Goal: Task Accomplishment & Management: Manage account settings

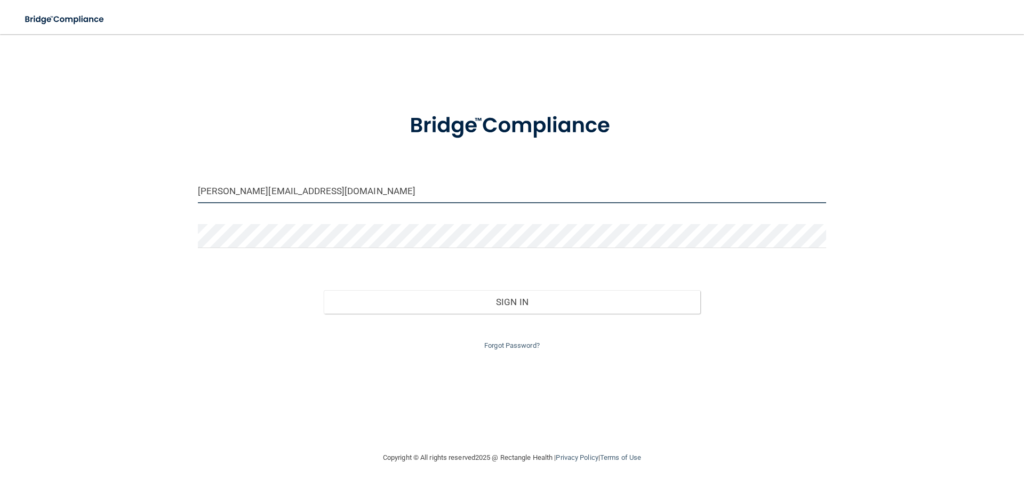
click at [406, 184] on input "[PERSON_NAME][EMAIL_ADDRESS][DOMAIN_NAME]" at bounding box center [512, 191] width 629 height 24
type input "[EMAIL_ADDRESS][DOMAIN_NAME]"
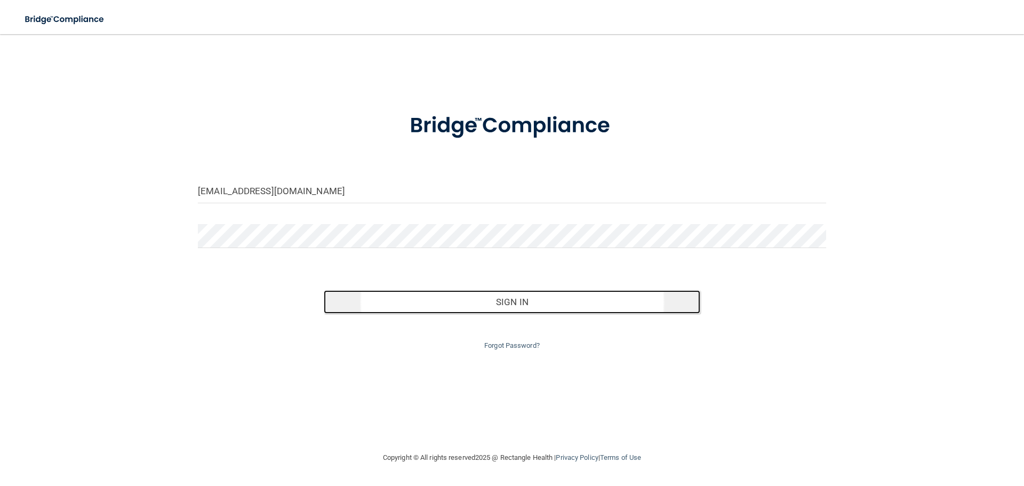
click at [463, 295] on button "Sign In" at bounding box center [512, 301] width 377 height 23
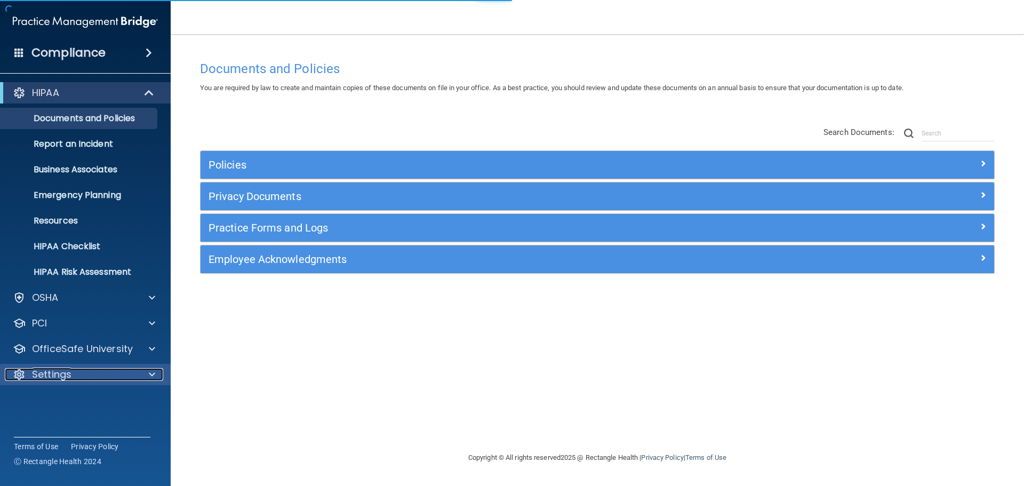
click at [55, 370] on p "Settings" at bounding box center [51, 374] width 39 height 13
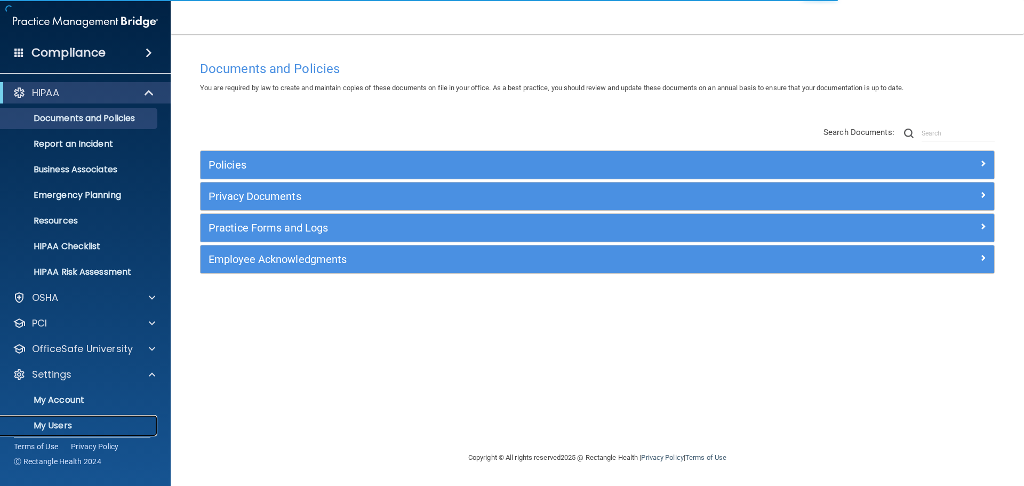
click at [58, 419] on link "My Users" at bounding box center [73, 425] width 168 height 21
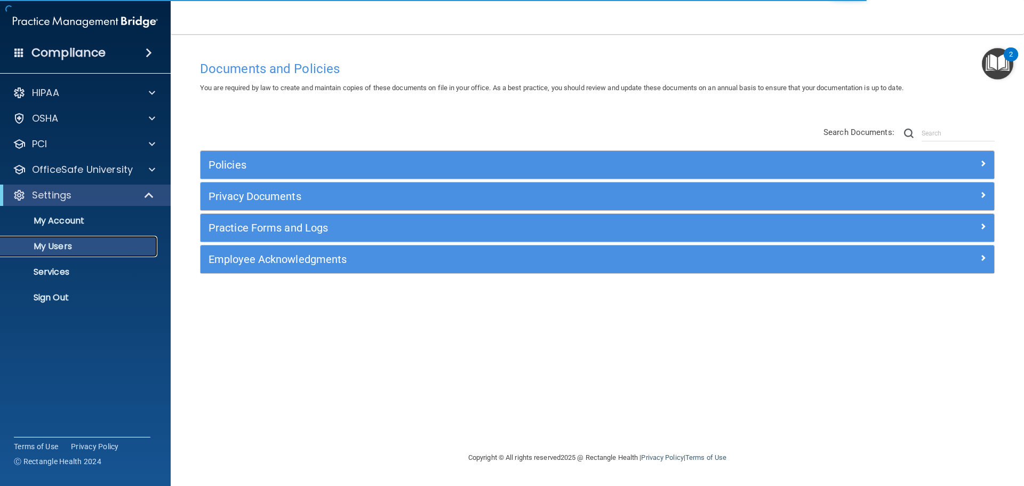
click at [86, 243] on p "My Users" at bounding box center [80, 246] width 146 height 11
select select "20"
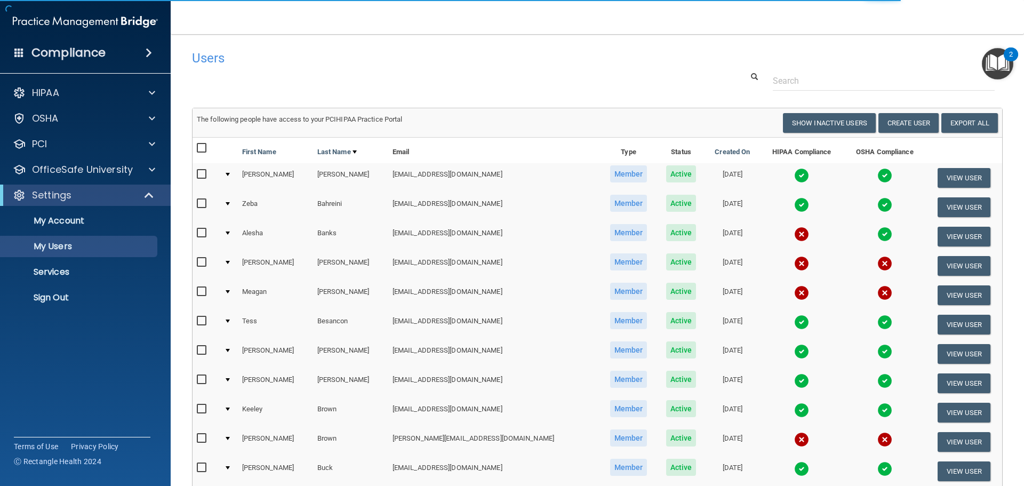
click at [878, 92] on div "Users Success! New user created. × Error! The user couldn't be created. × Succe…" at bounding box center [597, 435] width 811 height 780
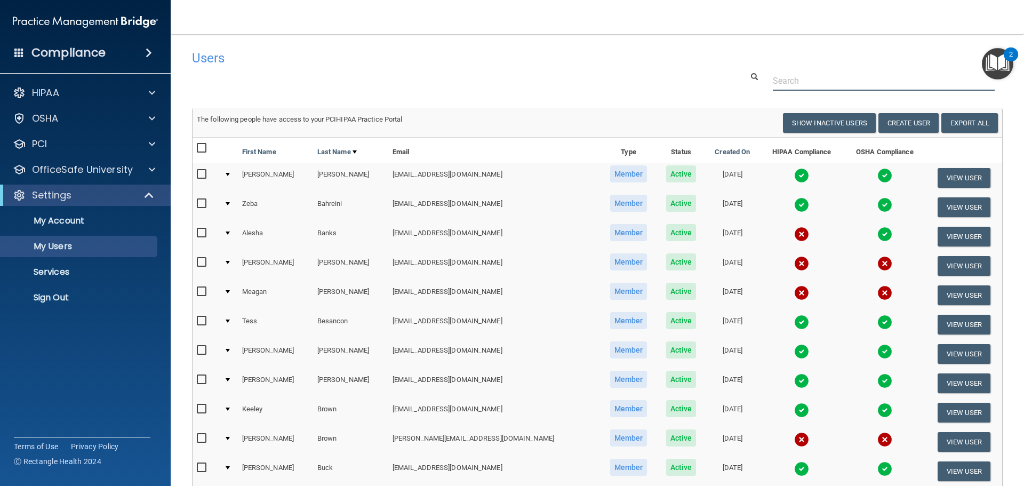
click at [876, 89] on input "text" at bounding box center [884, 81] width 222 height 20
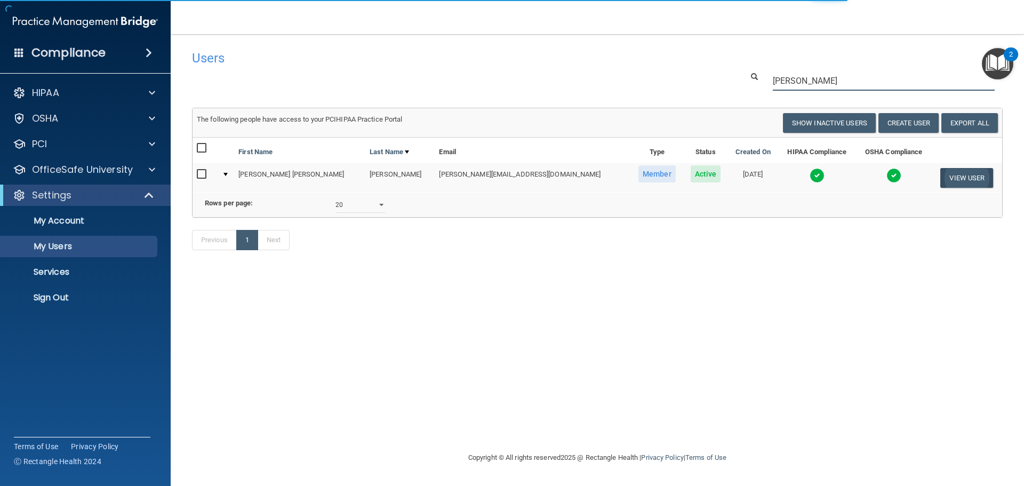
type input "[PERSON_NAME]"
click at [943, 178] on button "View User" at bounding box center [967, 178] width 53 height 20
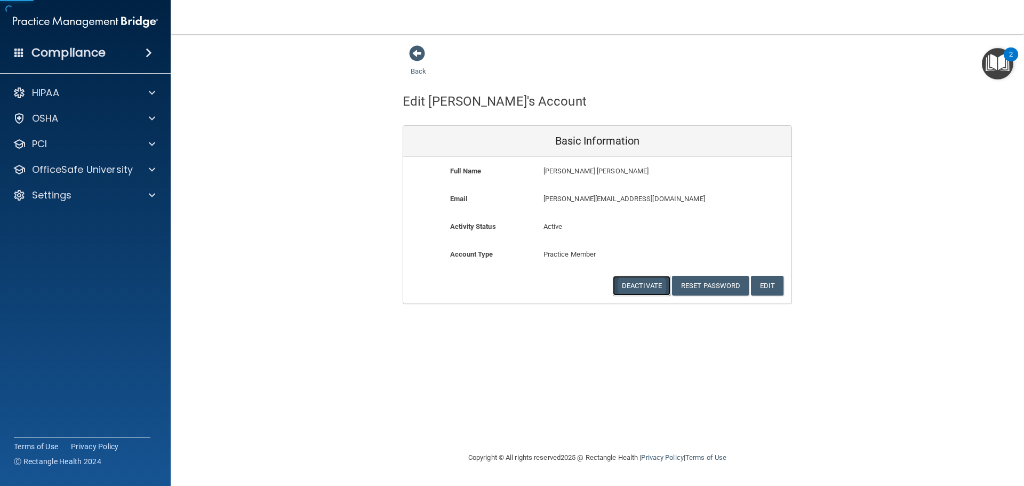
click at [626, 284] on button "Deactivate" at bounding box center [642, 286] width 58 height 20
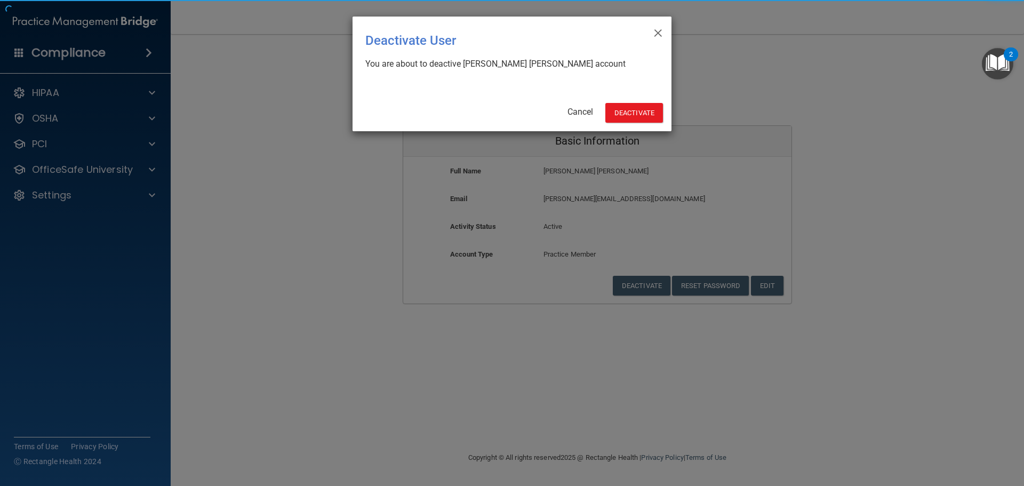
click at [600, 90] on div "× Close Deactivate User You are about to deactive [PERSON_NAME] [PERSON_NAME] a…" at bounding box center [512, 74] width 319 height 115
click at [621, 110] on button "Deactivate" at bounding box center [635, 113] width 58 height 20
